Goal: Check status: Check status

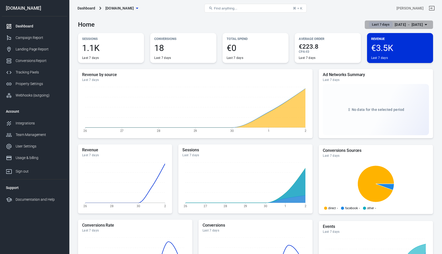
click at [410, 24] on div "[DATE] － [DATE]" at bounding box center [409, 24] width 28 height 6
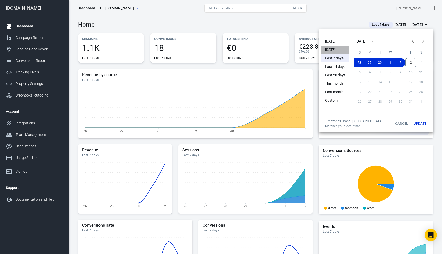
click at [339, 49] on li "[DATE]" at bounding box center [335, 50] width 28 height 8
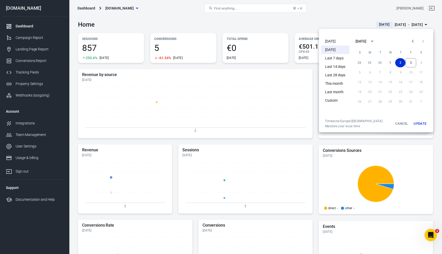
click at [357, 22] on div at bounding box center [221, 127] width 442 height 254
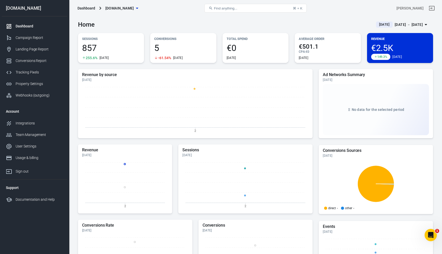
click at [409, 25] on div "[DATE] － [DATE]" at bounding box center [409, 24] width 28 height 6
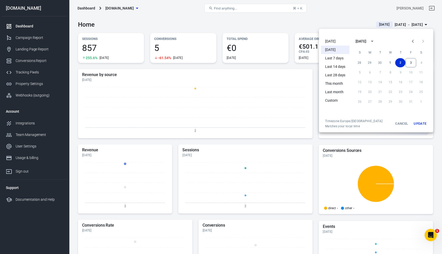
click at [333, 39] on li "[DATE]" at bounding box center [335, 41] width 28 height 8
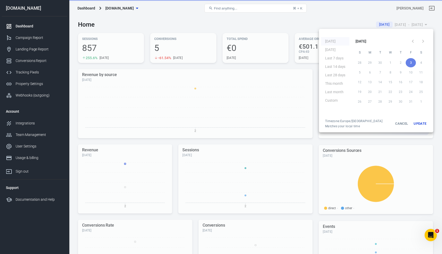
click at [325, 24] on div at bounding box center [221, 127] width 442 height 254
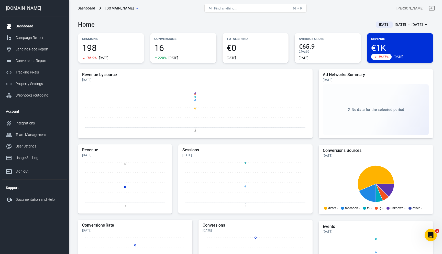
click at [381, 40] on p "Revenue" at bounding box center [400, 38] width 58 height 5
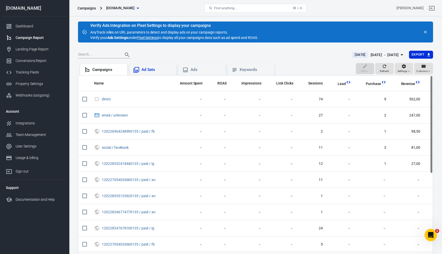
click at [147, 73] on div "Ad Sets" at bounding box center [152, 69] width 47 height 11
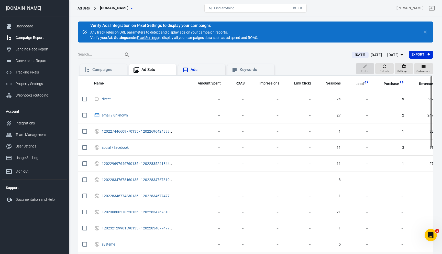
click at [200, 72] on div "Ads" at bounding box center [206, 69] width 31 height 5
click at [241, 67] on div "Keywords" at bounding box center [255, 69] width 31 height 5
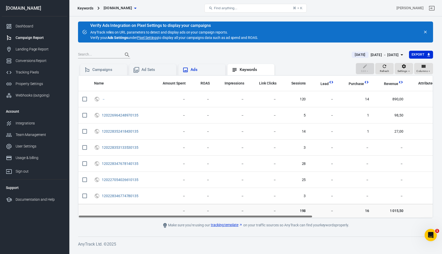
click at [190, 68] on div "Ads" at bounding box center [201, 70] width 39 height 6
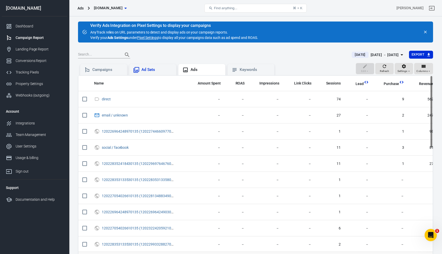
click at [134, 65] on div "Ad Sets" at bounding box center [152, 69] width 47 height 11
click at [23, 29] on link "Dashboard" at bounding box center [35, 26] width 66 height 12
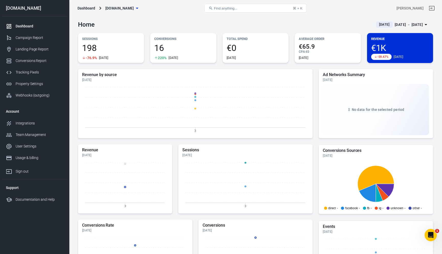
click at [396, 25] on div "[DATE] － [DATE]" at bounding box center [409, 24] width 28 height 6
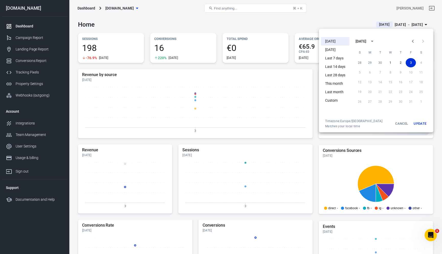
click at [333, 51] on li "[DATE]" at bounding box center [335, 50] width 28 height 8
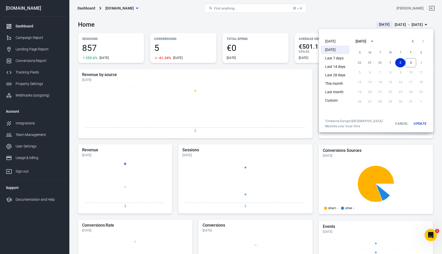
click at [419, 120] on button "Update" at bounding box center [420, 123] width 16 height 9
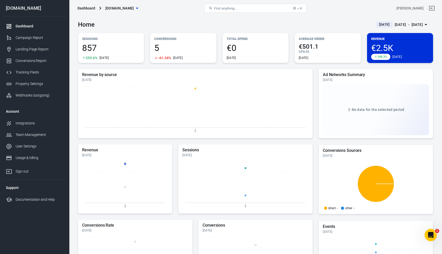
click at [399, 26] on div "[DATE] － [DATE]" at bounding box center [409, 24] width 28 height 6
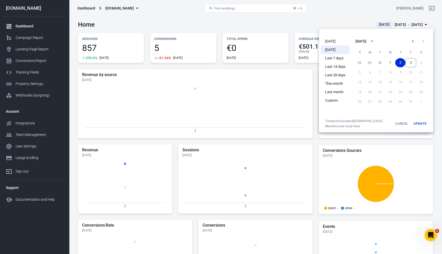
click at [338, 43] on li "[DATE]" at bounding box center [335, 41] width 28 height 8
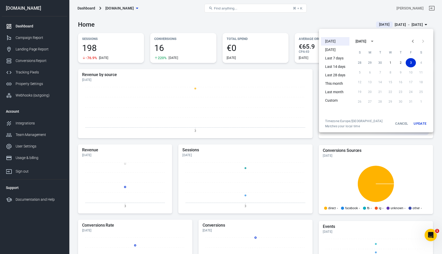
click at [419, 123] on button "Update" at bounding box center [420, 123] width 16 height 9
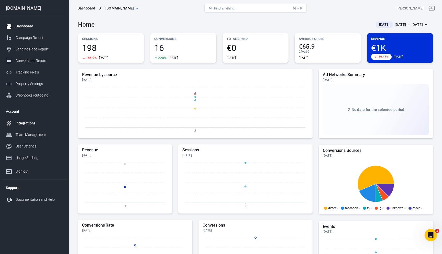
click at [39, 123] on div "Integrations" at bounding box center [40, 123] width 48 height 5
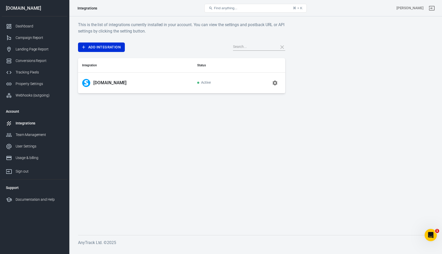
click at [280, 82] on button "button" at bounding box center [275, 83] width 12 height 12
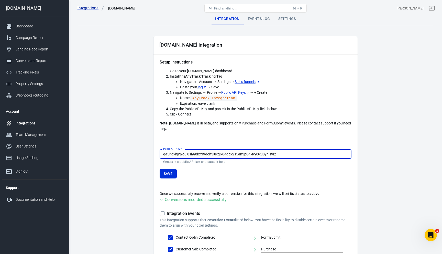
click at [258, 22] on div "Events Log" at bounding box center [259, 19] width 30 height 12
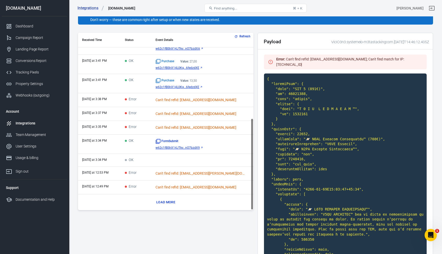
scroll to position [52, 0]
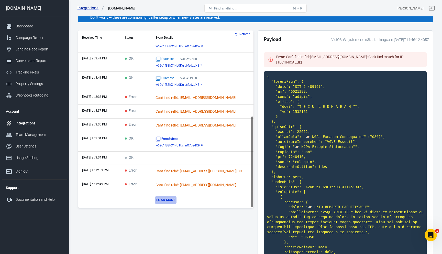
click at [174, 200] on button "Load more" at bounding box center [165, 200] width 21 height 8
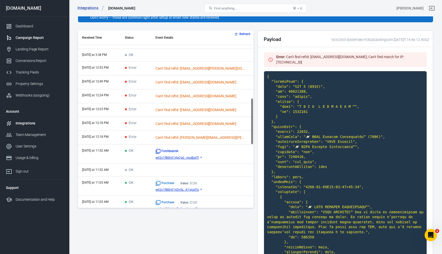
scroll to position [258, 0]
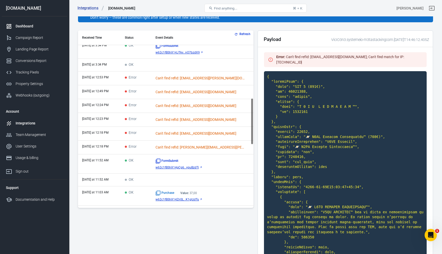
click at [22, 26] on div "Dashboard" at bounding box center [40, 26] width 48 height 5
